Goal: Task Accomplishment & Management: Complete application form

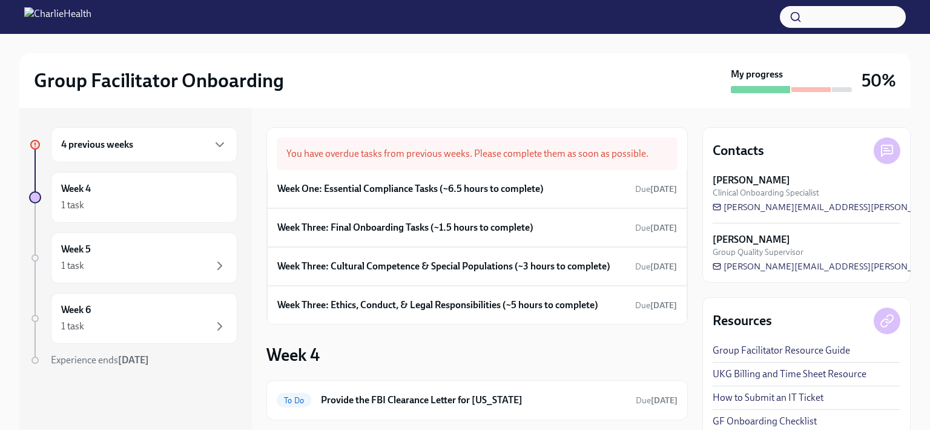
click at [377, 349] on div "You have overdue tasks from previous weeks. Please complete them as soon as pos…" at bounding box center [476, 273] width 421 height 293
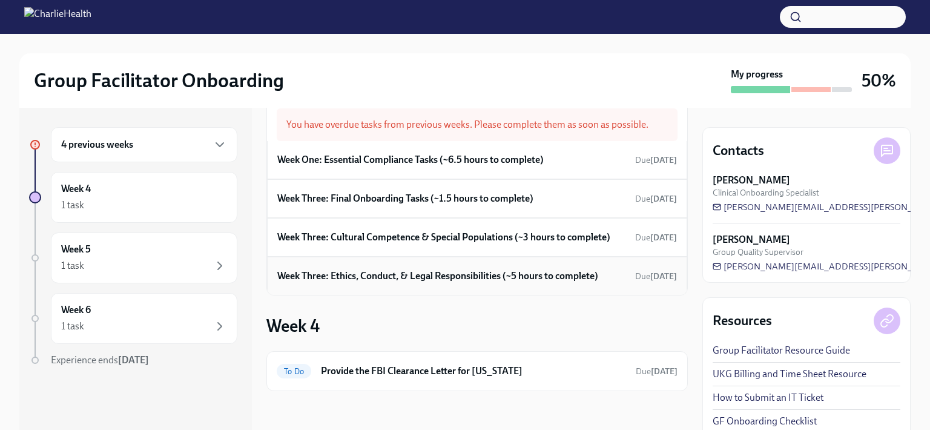
click at [457, 277] on h6 "Week Three: Ethics, Conduct, & Legal Responsibilities (~5 hours to complete)" at bounding box center [437, 275] width 321 height 13
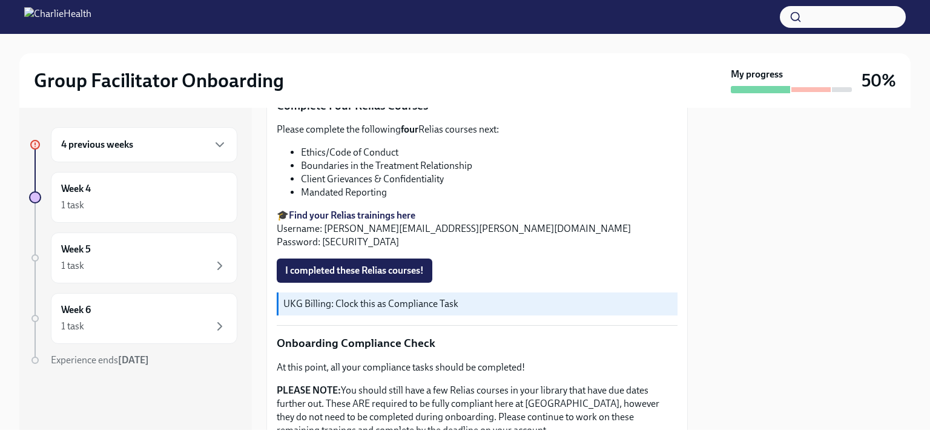
scroll to position [532, 0]
click at [395, 273] on button "I completed these Relias courses!" at bounding box center [355, 271] width 156 height 24
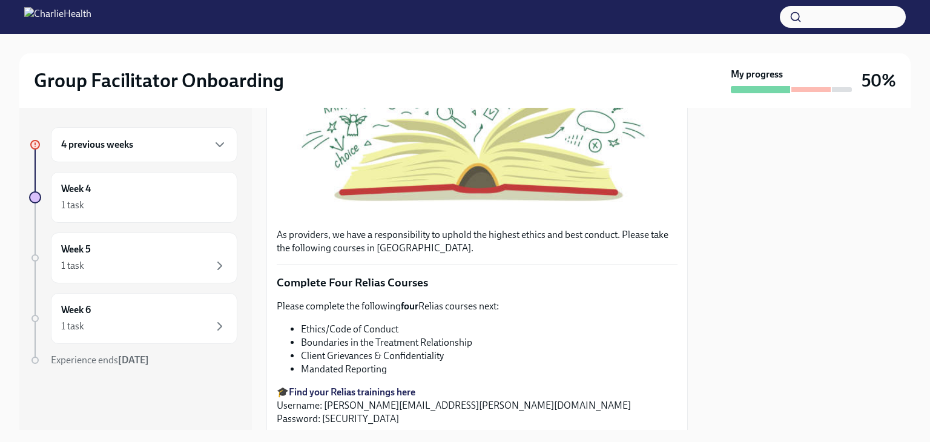
scroll to position [714, 0]
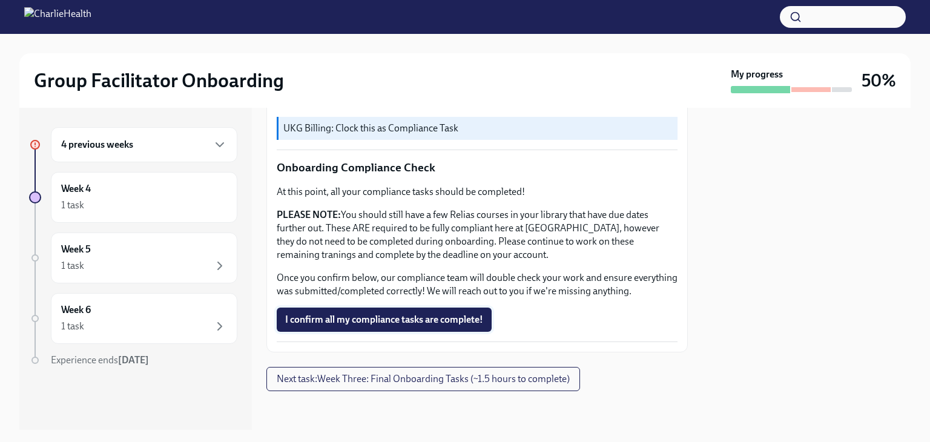
click at [366, 320] on span "I confirm all my compliance tasks are complete!" at bounding box center [384, 320] width 198 height 12
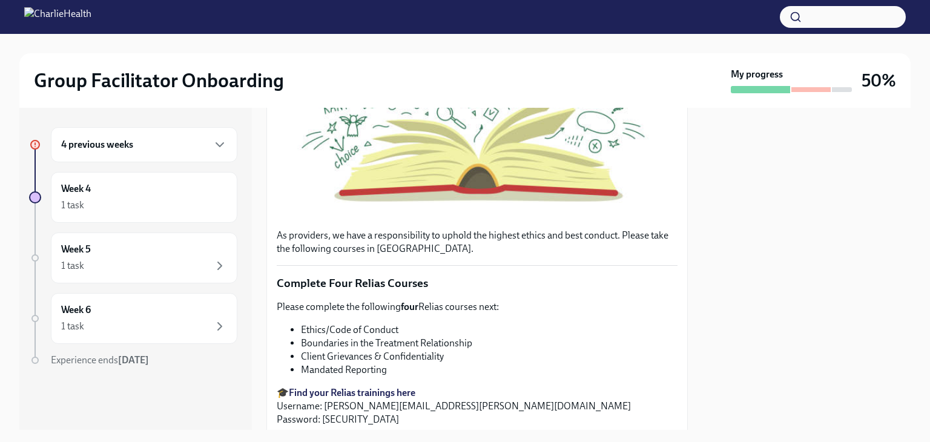
scroll to position [0, 0]
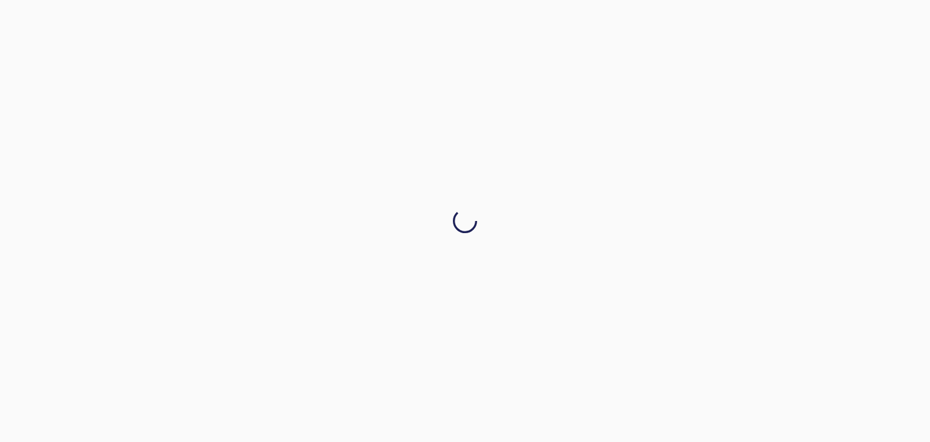
click at [157, 136] on div at bounding box center [465, 221] width 930 height 442
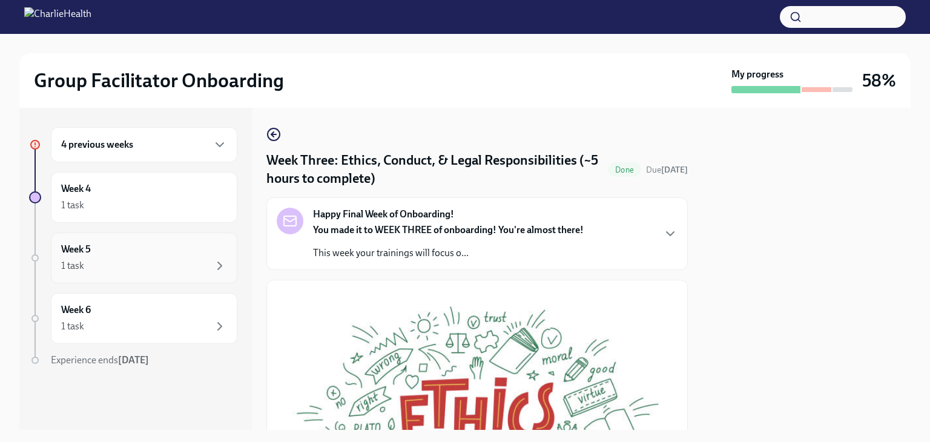
click at [126, 254] on div "Week 5 1 task" at bounding box center [144, 258] width 166 height 30
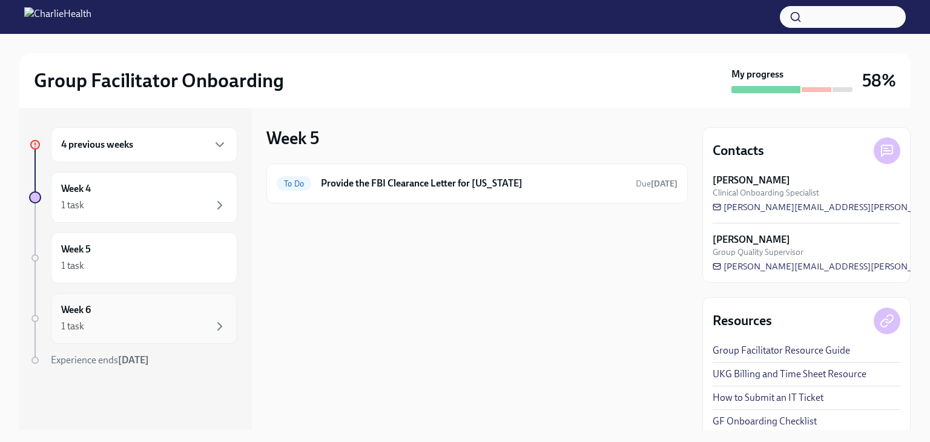
click at [139, 319] on div "1 task" at bounding box center [144, 326] width 166 height 15
click at [141, 134] on div "4 previous weeks" at bounding box center [144, 144] width 186 height 35
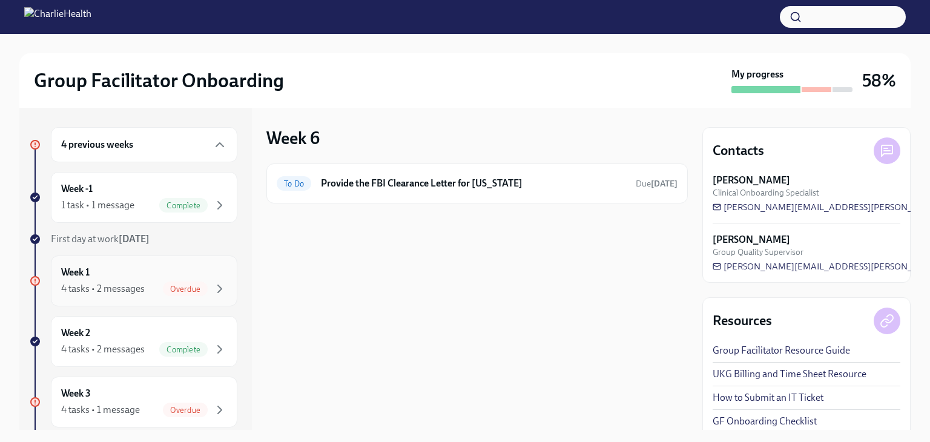
click at [144, 279] on div "Week 1 4 tasks • 2 messages Overdue" at bounding box center [144, 281] width 166 height 30
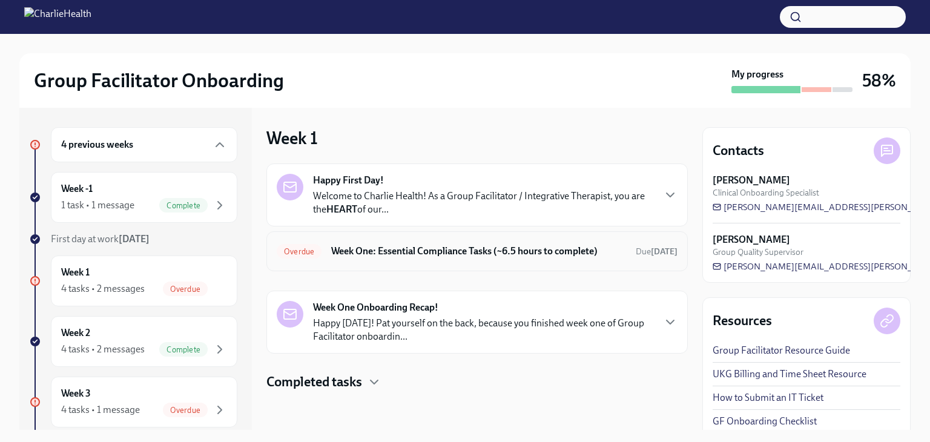
click at [399, 257] on div "Overdue Week One: Essential Compliance Tasks (~6.5 hours to complete) Due [DATE]" at bounding box center [477, 251] width 401 height 19
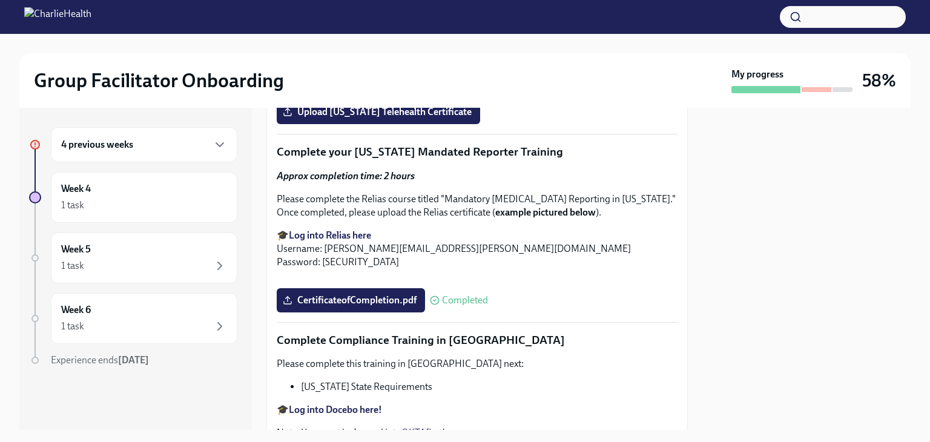
scroll to position [1977, 0]
